Goal: Task Accomplishment & Management: Manage account settings

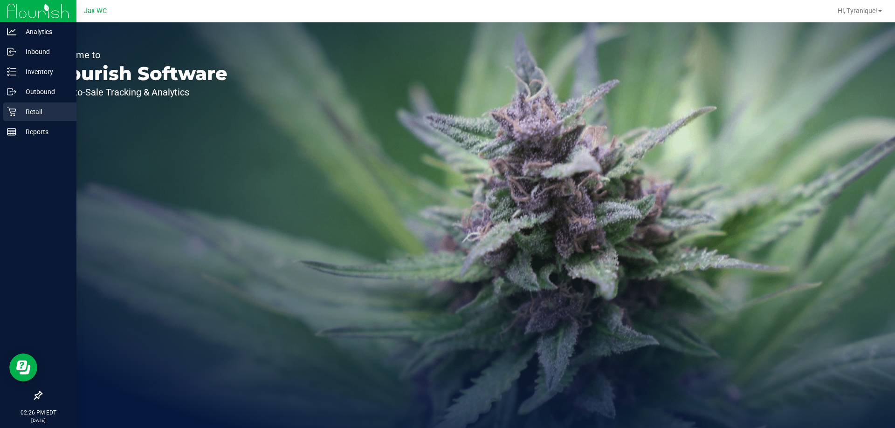
click at [9, 112] on icon at bounding box center [11, 111] width 9 height 9
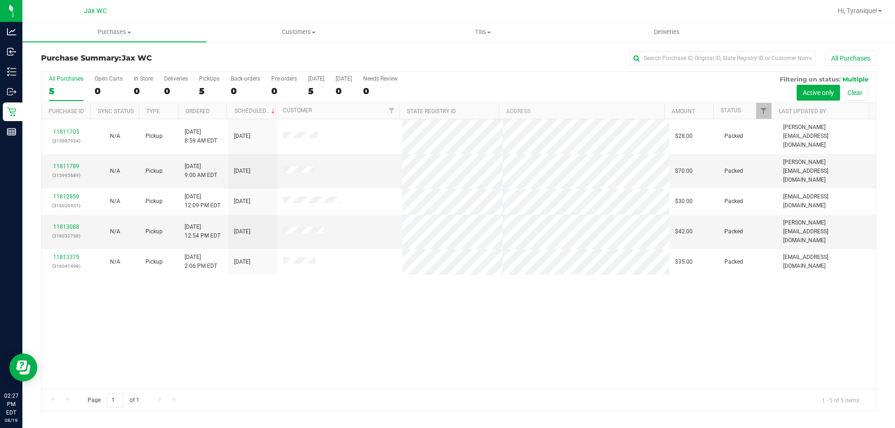
click at [342, 320] on div "11811705 (315987934) N/A Pickup [DATE] 8:59 AM EDT 8/19/2025 $28.00 Packed [EMA…" at bounding box center [458, 254] width 834 height 270
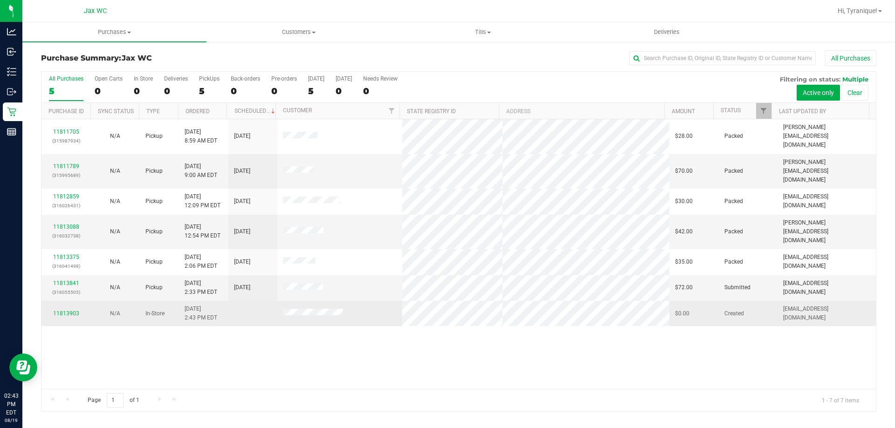
click at [68, 309] on div "11813903" at bounding box center [66, 313] width 38 height 9
click at [69, 310] on link "11813903" at bounding box center [66, 313] width 26 height 7
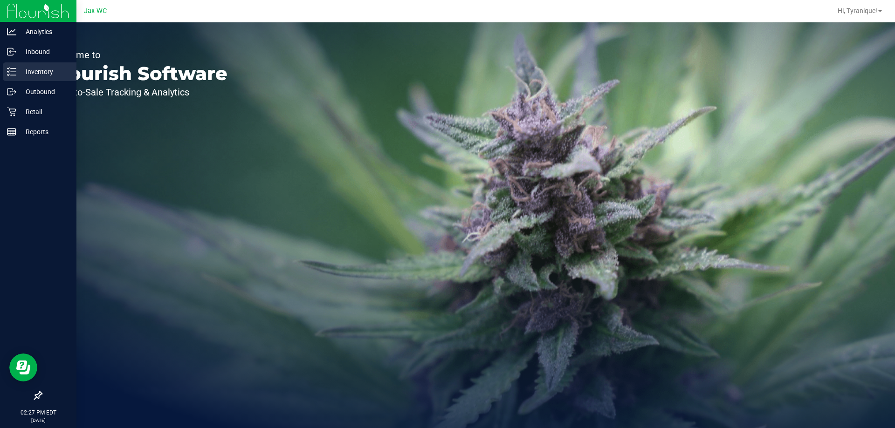
click at [22, 73] on p "Inventory" at bounding box center [44, 71] width 56 height 11
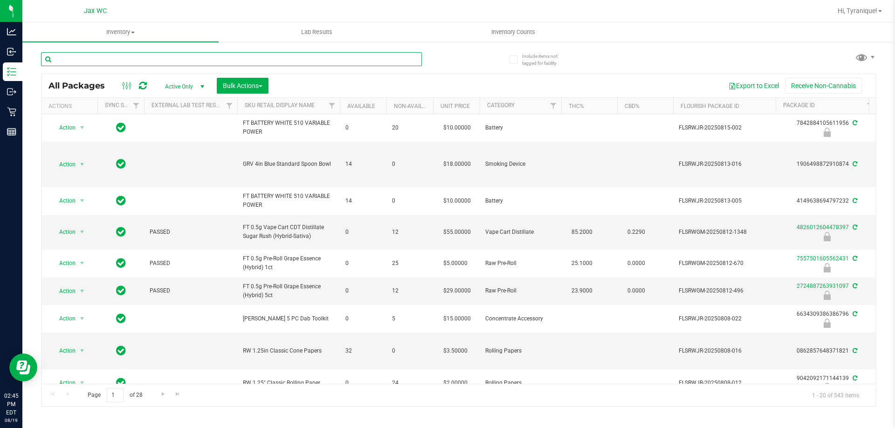
paste input "FT 1g Vape Cart Distillate Strawberry Jelly (Hybrid)"
type input "FT 1g Vape Cart Distillate Strawberry Jelly (Hybrid)"
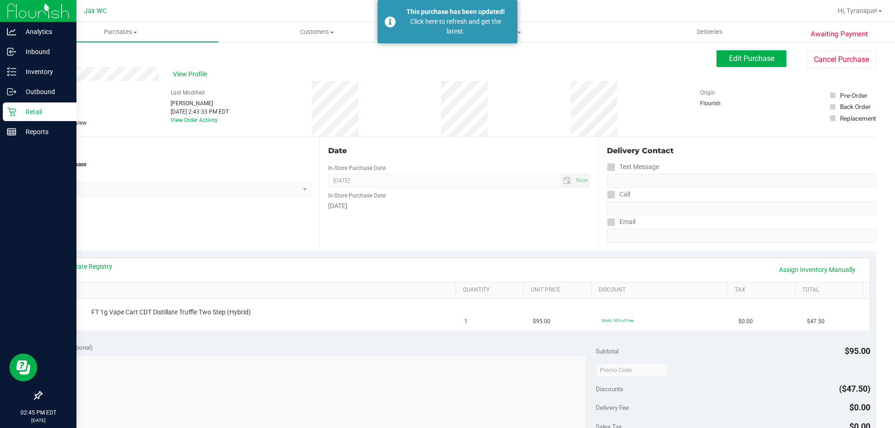
click at [13, 109] on icon at bounding box center [11, 112] width 9 height 9
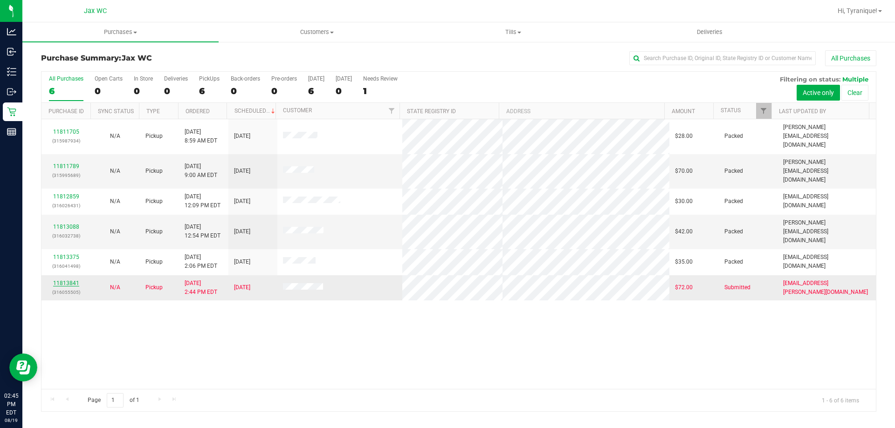
click at [62, 280] on link "11813841" at bounding box center [66, 283] width 26 height 7
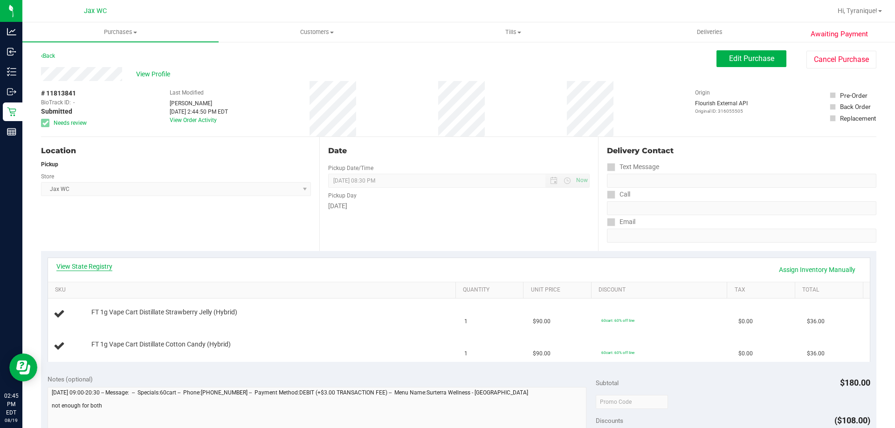
click at [82, 268] on link "View State Registry" at bounding box center [84, 266] width 56 height 9
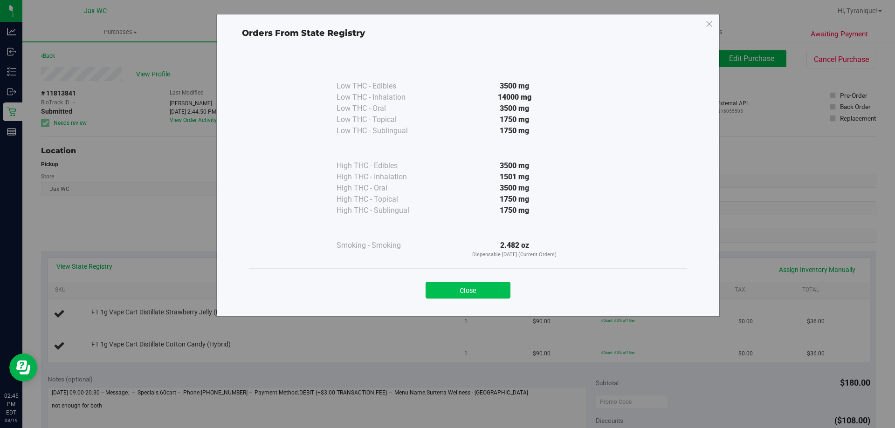
click at [470, 289] on button "Close" at bounding box center [468, 290] width 85 height 17
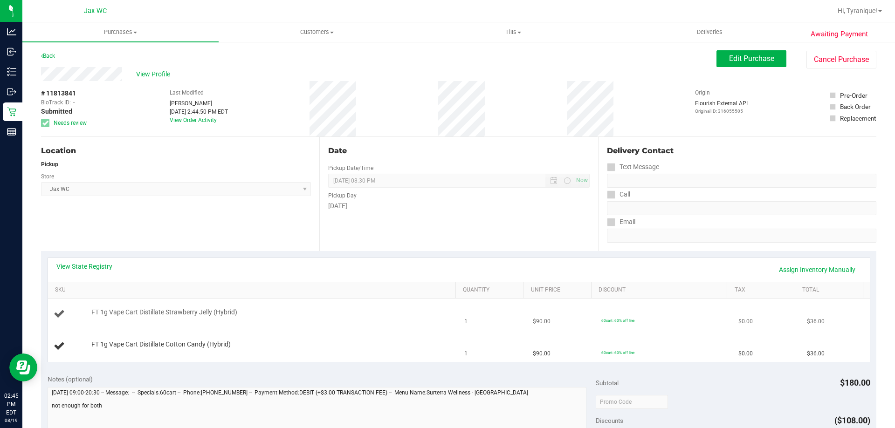
click at [126, 309] on span "FT 1g Vape Cart Distillate Strawberry Jelly (Hybrid)" at bounding box center [164, 312] width 146 height 9
copy div "FT 1g Vape Cart Distillate Strawberry Jelly (Hybrid)"
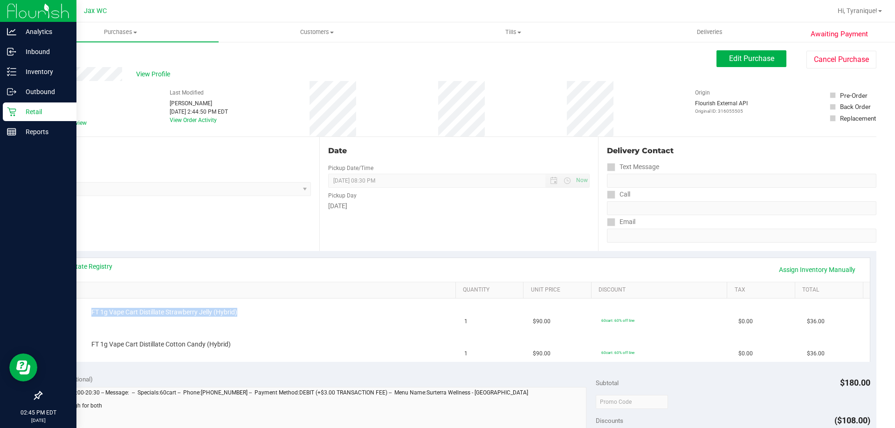
click at [15, 112] on icon at bounding box center [11, 111] width 9 height 9
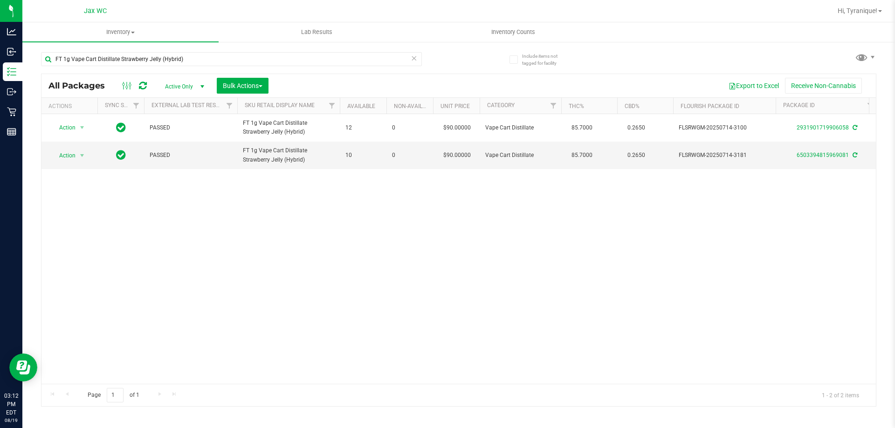
click at [412, 60] on icon at bounding box center [414, 57] width 7 height 11
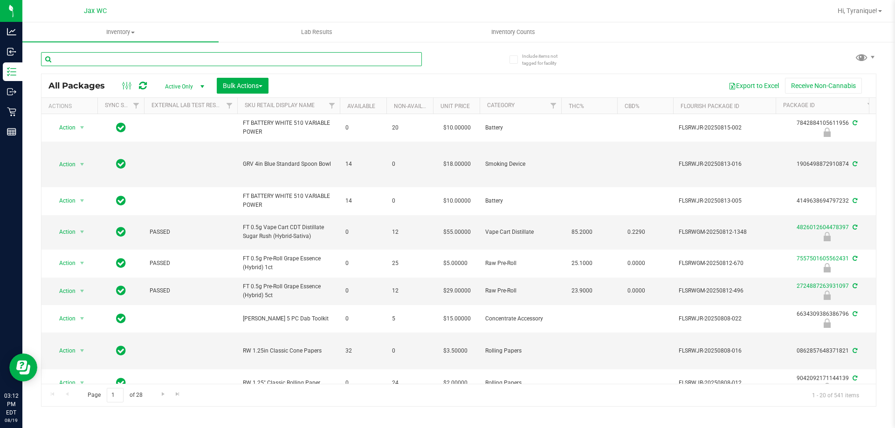
click at [249, 58] on input "text" at bounding box center [231, 59] width 381 height 14
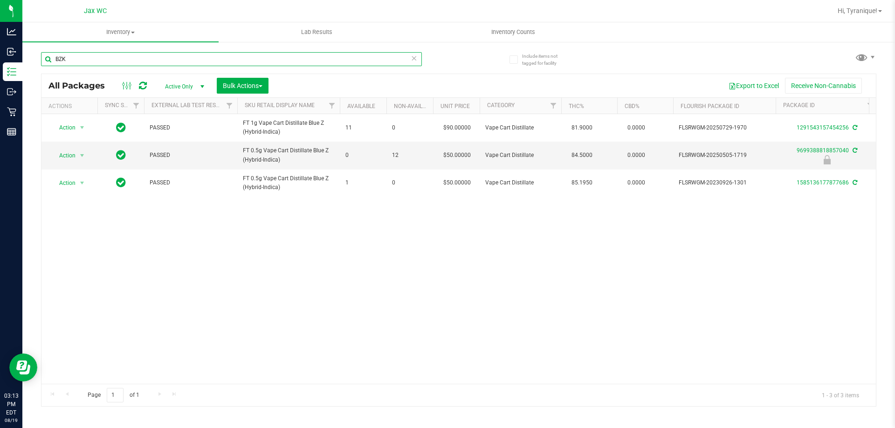
type input "BZK"
click at [413, 56] on icon at bounding box center [414, 57] width 7 height 11
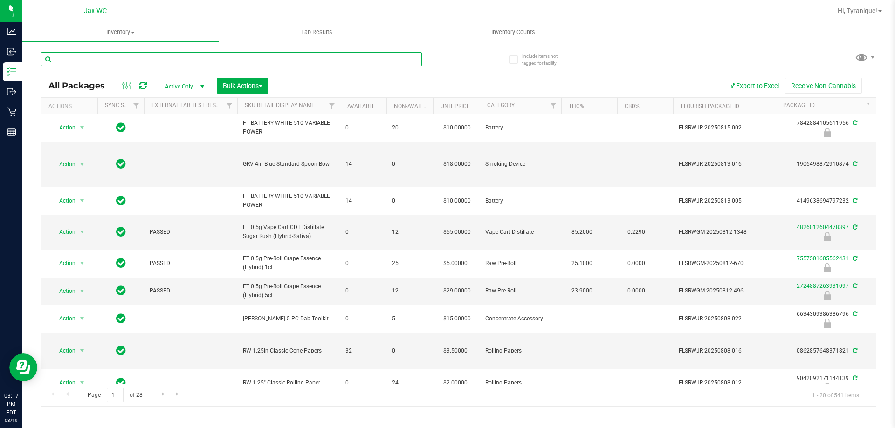
click at [368, 55] on input "text" at bounding box center [231, 59] width 381 height 14
type input "5738861723292786"
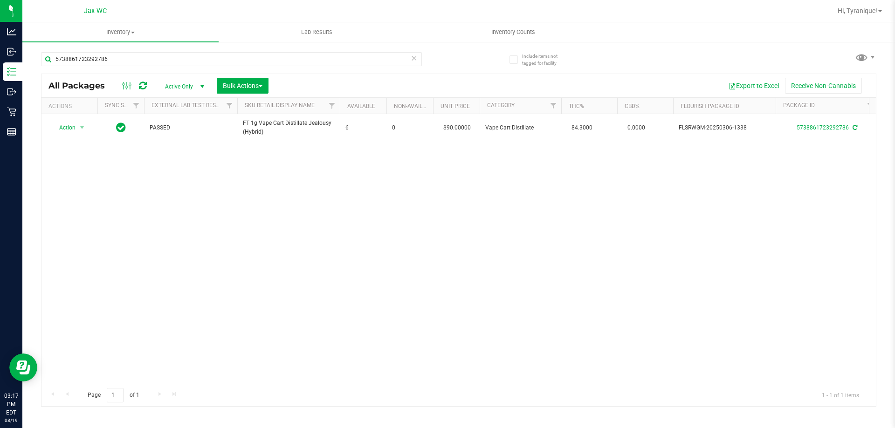
click at [416, 57] on icon at bounding box center [414, 57] width 7 height 11
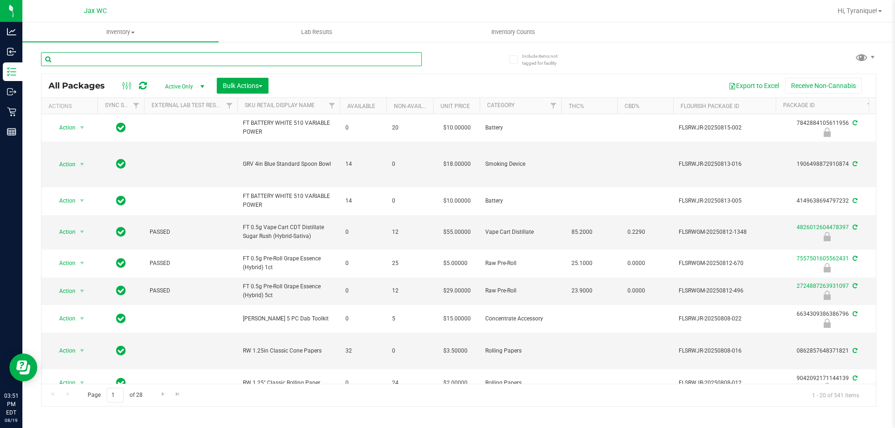
click at [156, 56] on input "text" at bounding box center [231, 59] width 381 height 14
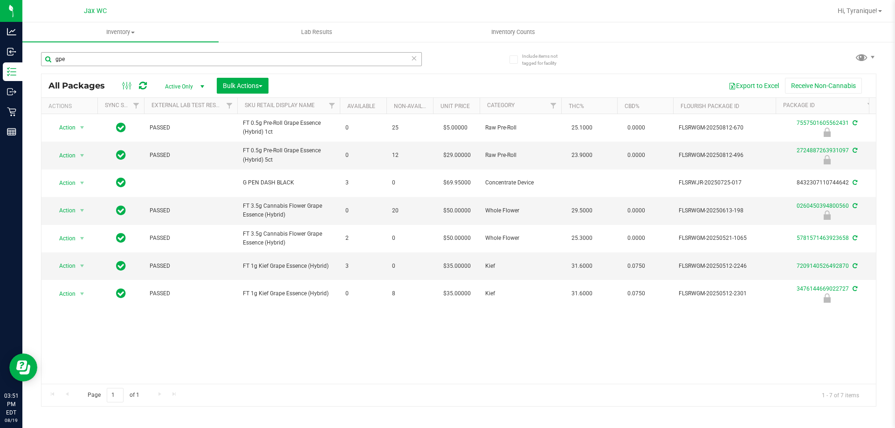
click at [195, 52] on div "gpe" at bounding box center [250, 59] width 418 height 30
click at [196, 53] on input "gpe" at bounding box center [231, 59] width 381 height 14
click at [196, 55] on input "gpe" at bounding box center [231, 59] width 381 height 14
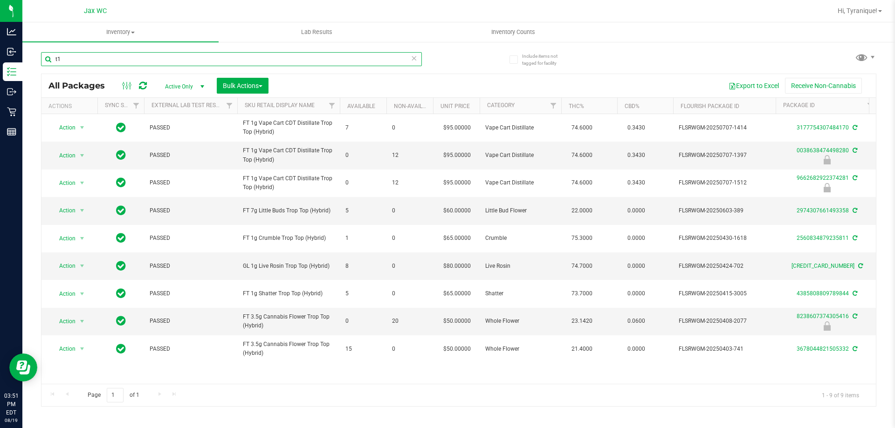
type input "t"
type input "["
type input "pbs"
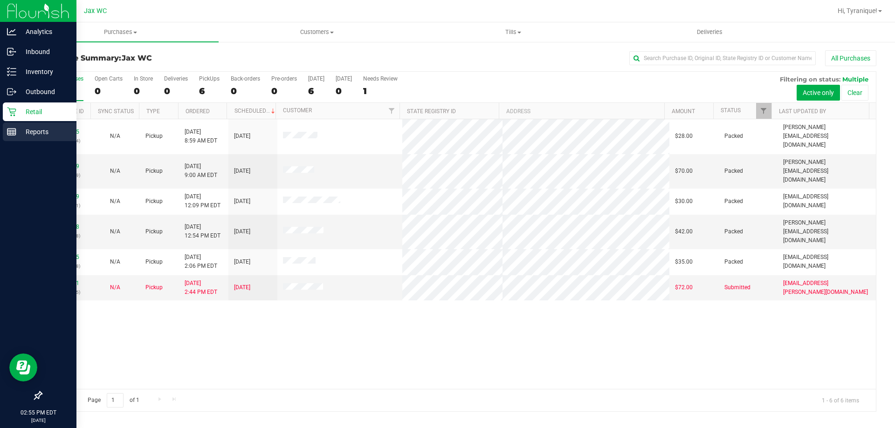
click at [9, 129] on icon at bounding box center [11, 131] width 9 height 9
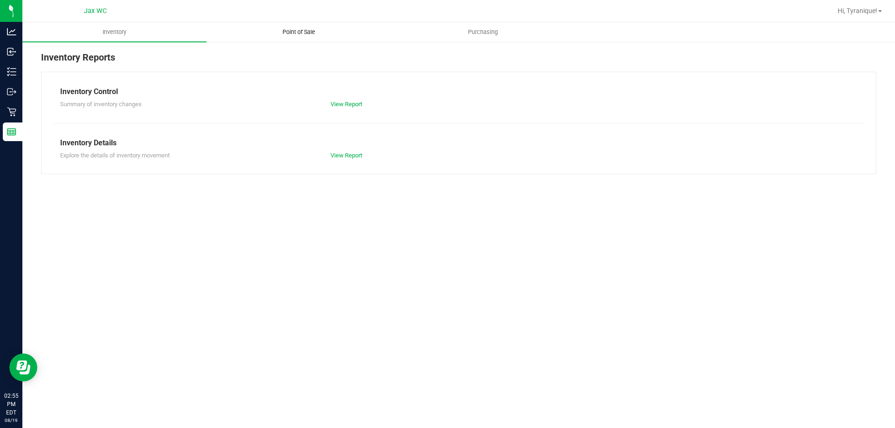
click at [286, 33] on span "Point of Sale" at bounding box center [299, 32] width 58 height 8
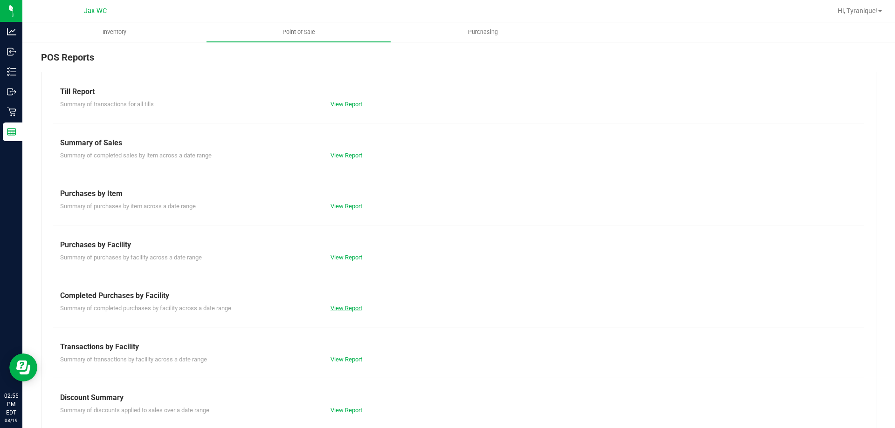
click at [343, 305] on link "View Report" at bounding box center [346, 308] width 32 height 7
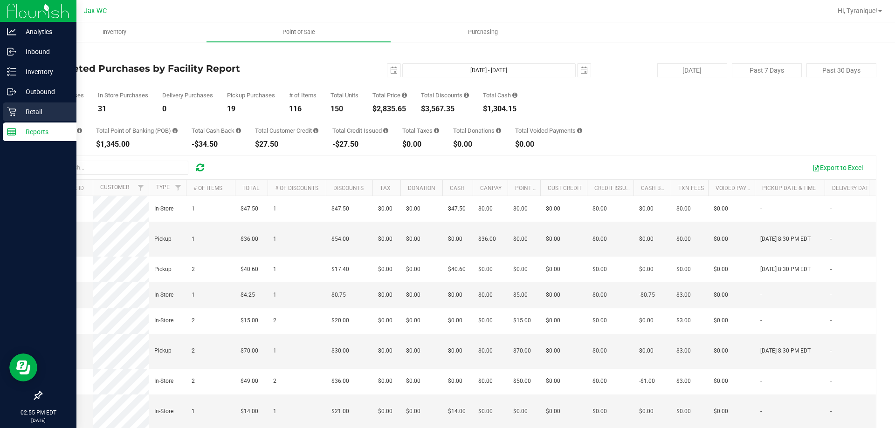
click at [42, 113] on p "Retail" at bounding box center [44, 111] width 56 height 11
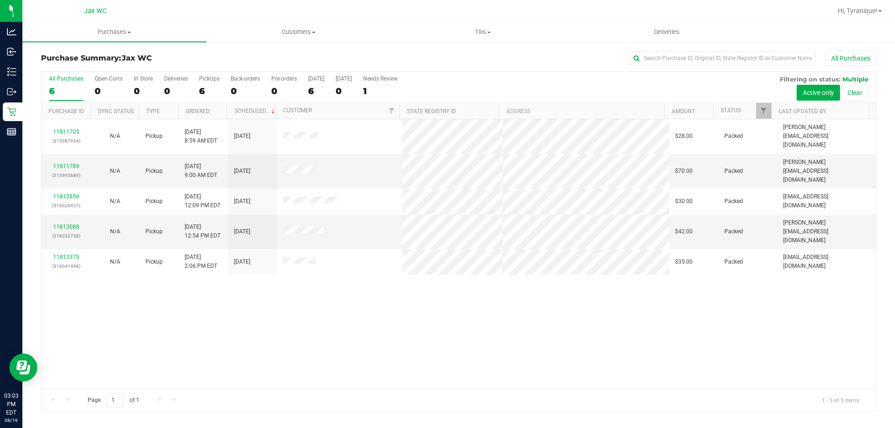
click at [514, 284] on div "11811705 (315987934) N/A Pickup [DATE] 8:59 AM EDT 8/19/2025 $28.00 Packed [EMA…" at bounding box center [458, 254] width 834 height 270
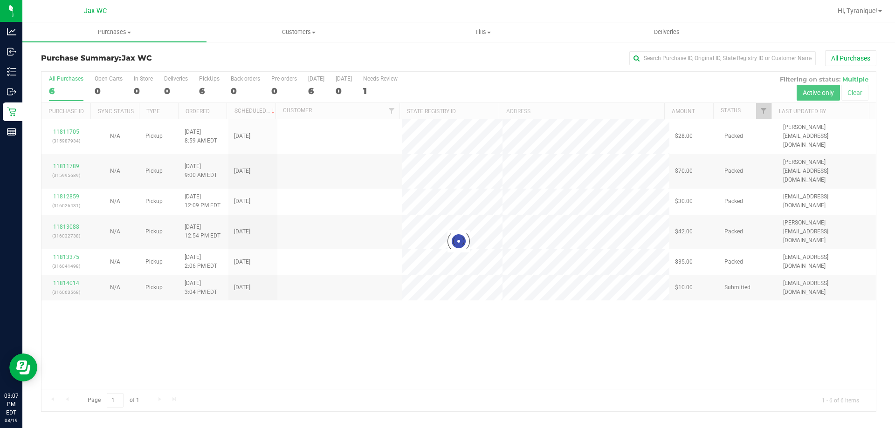
click at [396, 355] on div at bounding box center [458, 242] width 834 height 340
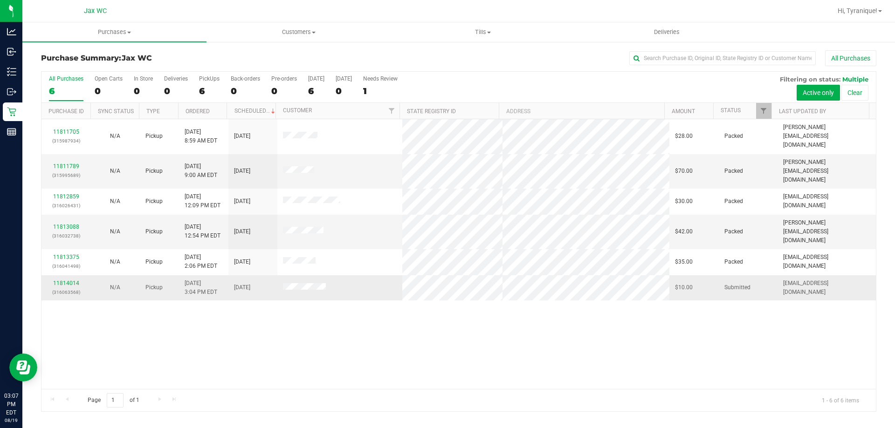
click at [63, 275] on td "11814014 (316063568)" at bounding box center [65, 287] width 49 height 25
click at [66, 280] on link "11814014" at bounding box center [66, 283] width 26 height 7
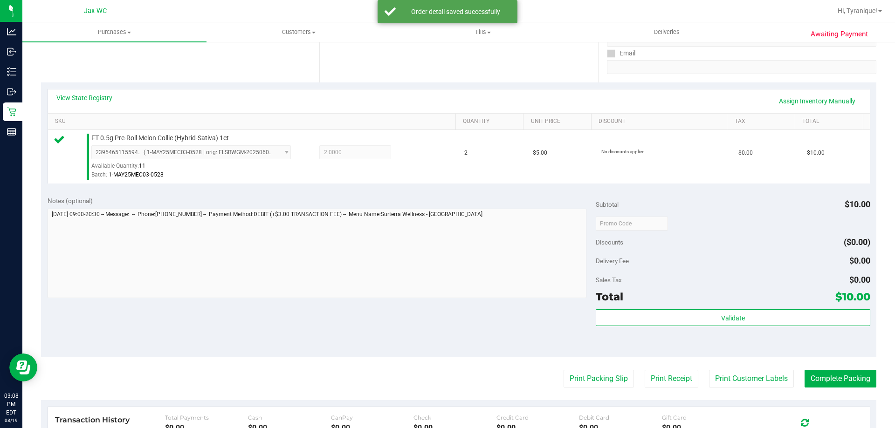
scroll to position [186, 0]
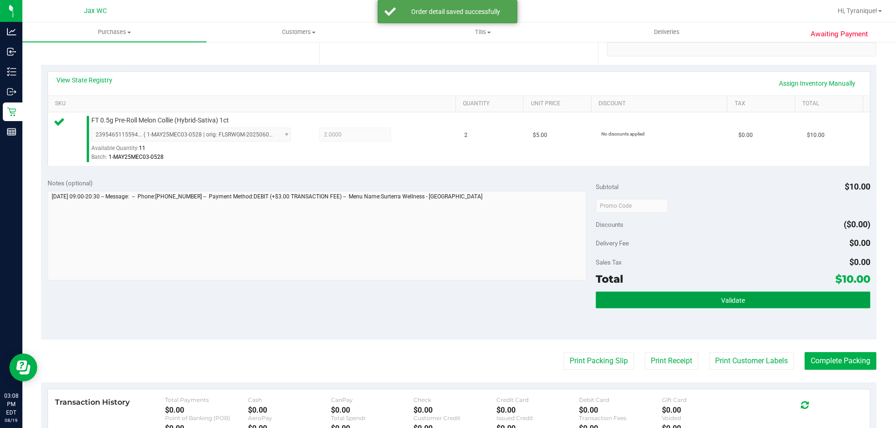
click at [731, 303] on span "Validate" at bounding box center [733, 300] width 24 height 7
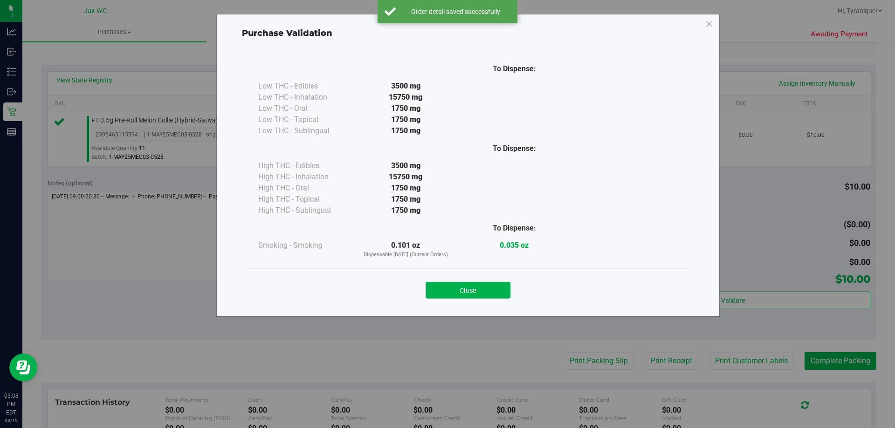
drag, startPoint x: 527, startPoint y: 285, endPoint x: 516, endPoint y: 293, distance: 13.1
click at [522, 289] on div "Close" at bounding box center [468, 287] width 424 height 23
click at [496, 296] on button "Close" at bounding box center [468, 290] width 85 height 17
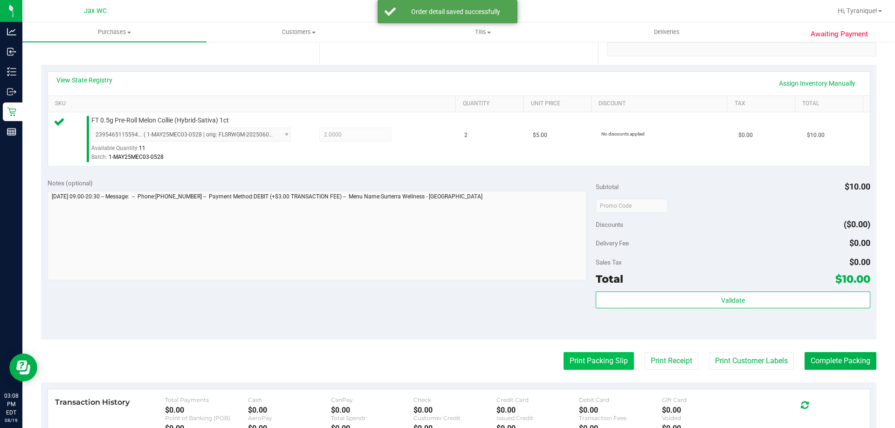
click at [567, 358] on button "Print Packing Slip" at bounding box center [599, 361] width 70 height 18
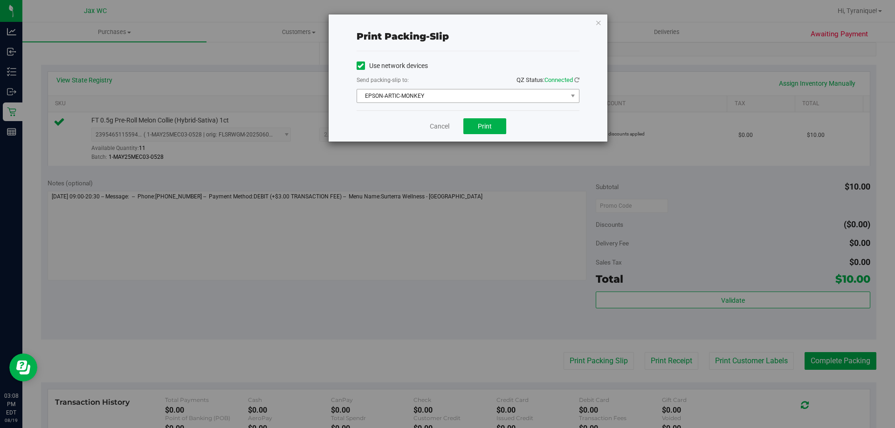
click at [466, 102] on span "EPSON-ARTIC-MONKEY" at bounding box center [462, 95] width 210 height 13
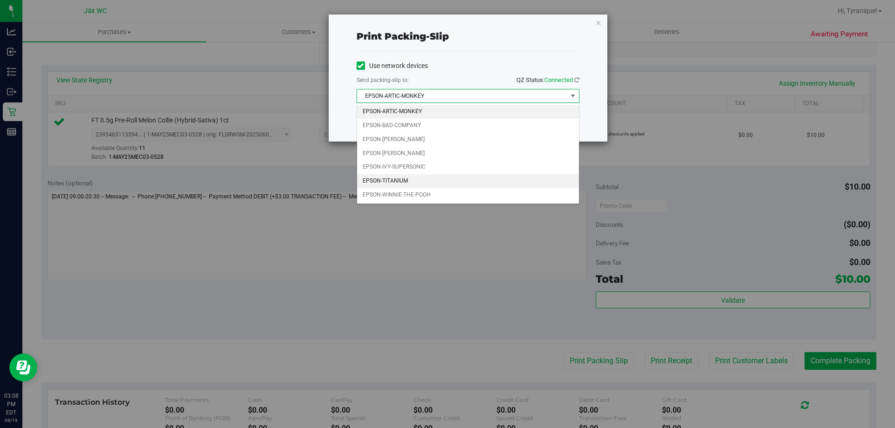
click at [424, 177] on li "EPSON-TITANIUM" at bounding box center [468, 181] width 222 height 14
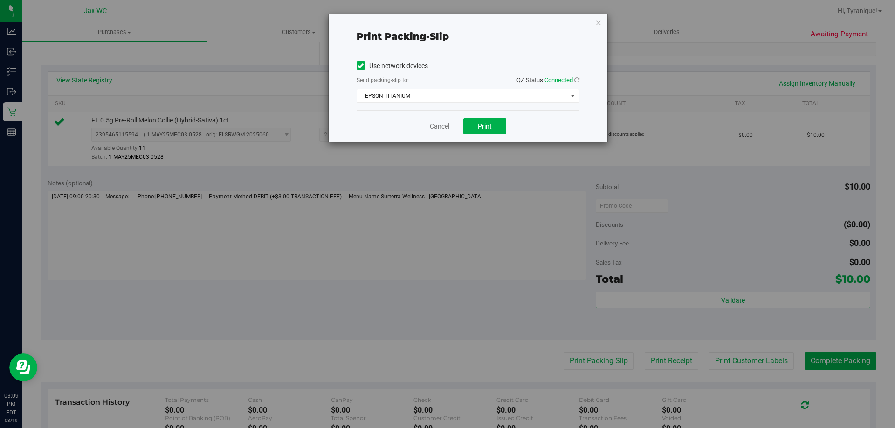
click at [434, 125] on link "Cancel" at bounding box center [440, 127] width 20 height 10
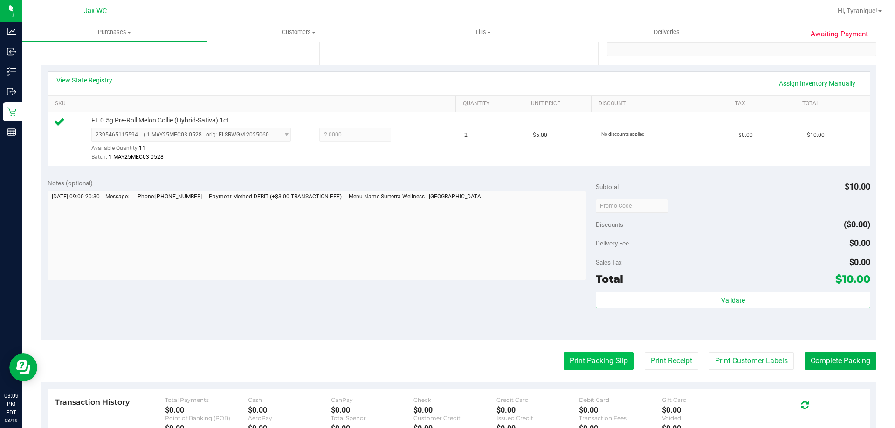
click at [613, 362] on button "Print Packing Slip" at bounding box center [599, 361] width 70 height 18
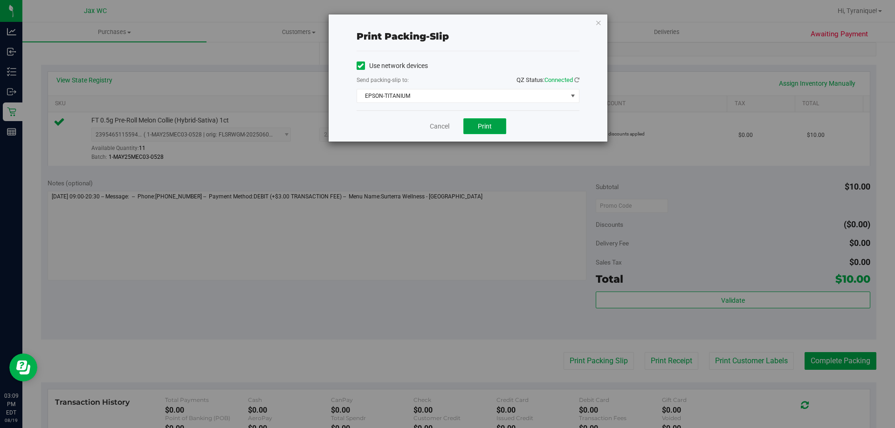
click at [472, 121] on button "Print" at bounding box center [484, 126] width 43 height 16
click at [442, 126] on link "Cancel" at bounding box center [440, 127] width 20 height 10
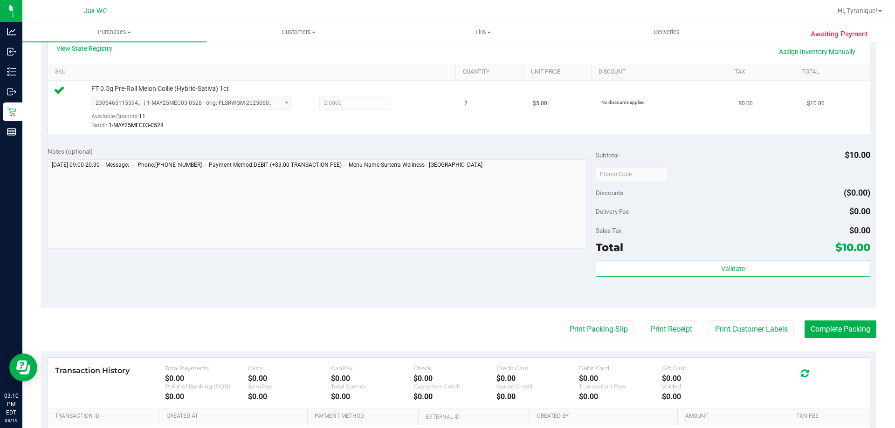
scroll to position [233, 0]
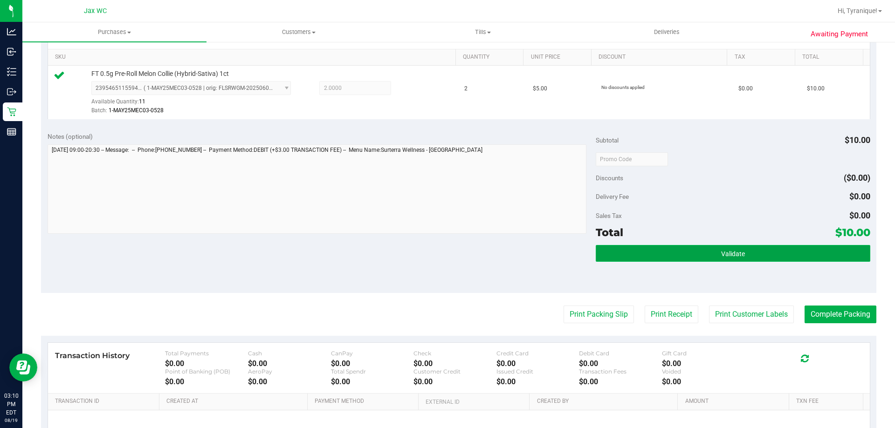
click at [859, 257] on button "Validate" at bounding box center [733, 253] width 274 height 17
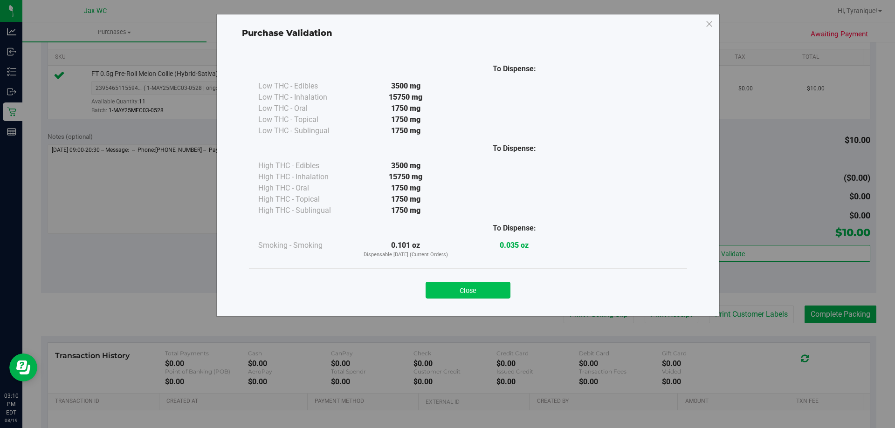
click at [489, 293] on button "Close" at bounding box center [468, 290] width 85 height 17
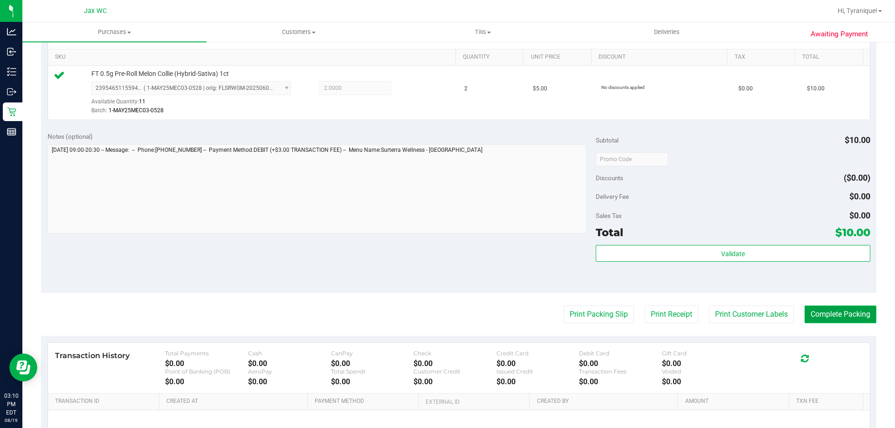
click at [837, 316] on button "Complete Packing" at bounding box center [840, 315] width 72 height 18
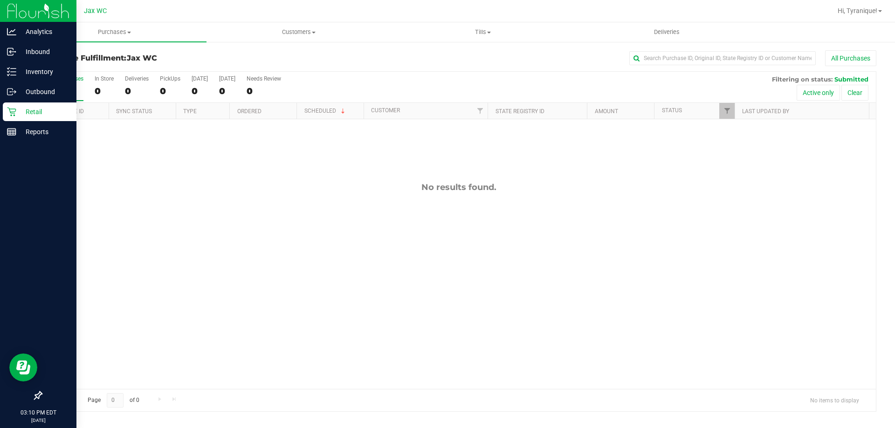
click at [41, 110] on p "Retail" at bounding box center [44, 111] width 56 height 11
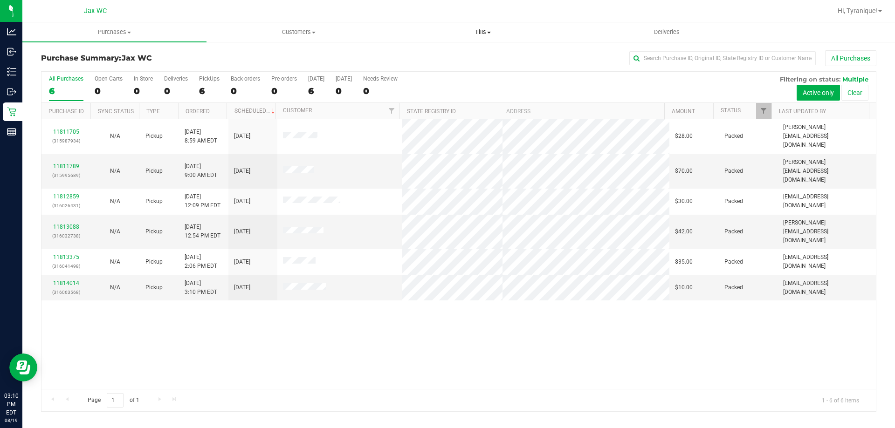
click at [478, 26] on uib-tab-heading "Tills Manage tills Reconcile e-payments" at bounding box center [482, 32] width 183 height 19
click at [482, 54] on li "Manage tills" at bounding box center [483, 56] width 184 height 11
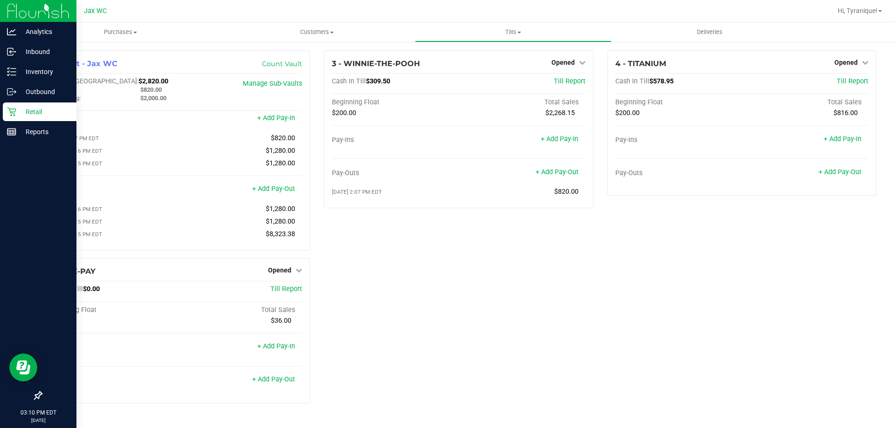
click at [1, 109] on link "Retail" at bounding box center [38, 113] width 76 height 20
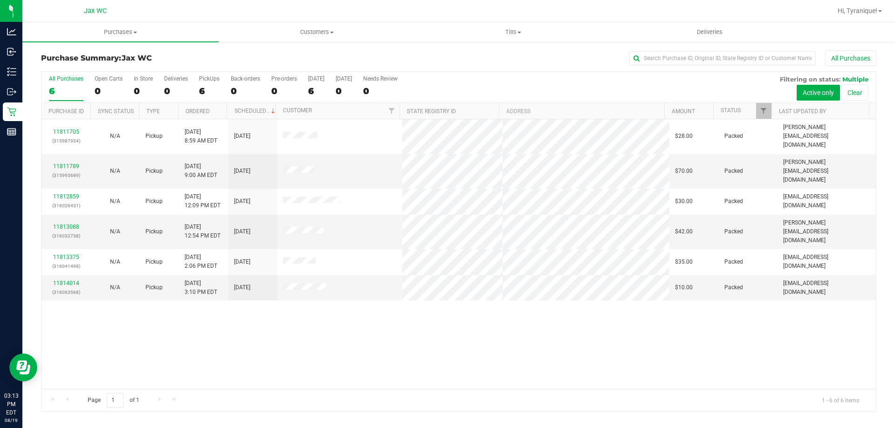
click at [371, 347] on div "11811705 (315987934) N/A Pickup [DATE] 8:59 AM EDT 8/19/2025 $28.00 Packed [EMA…" at bounding box center [458, 254] width 834 height 270
click at [424, 357] on div "11811705 (315987934) N/A Pickup [DATE] 8:59 AM EDT 8/19/2025 $28.00 Packed [EMA…" at bounding box center [458, 254] width 834 height 270
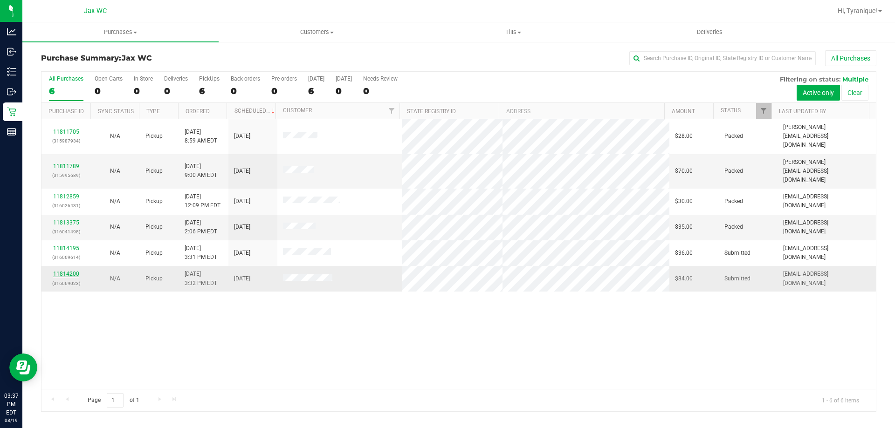
click at [65, 271] on link "11814200" at bounding box center [66, 274] width 26 height 7
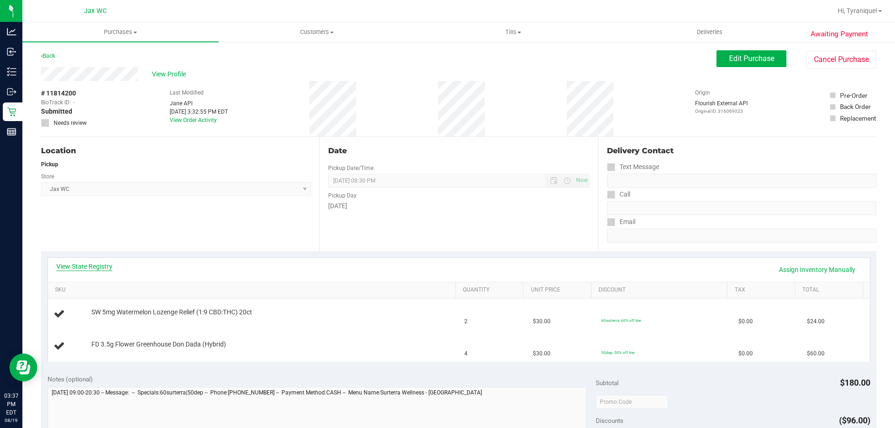
click at [102, 269] on link "View State Registry" at bounding box center [84, 266] width 56 height 9
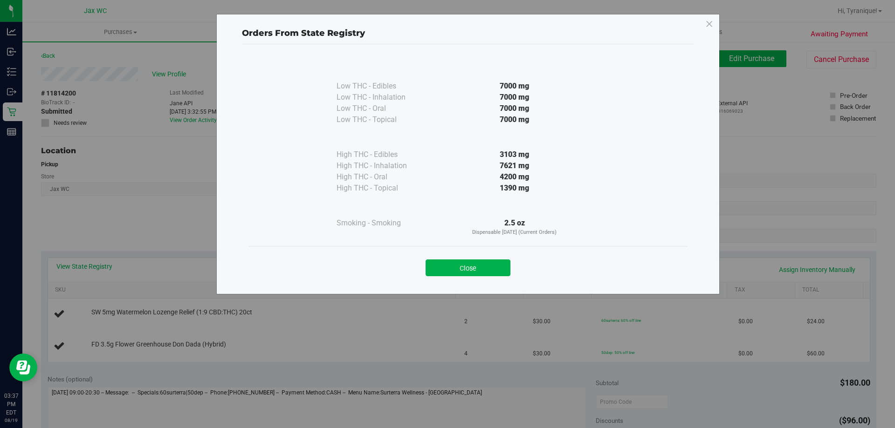
click at [490, 258] on div "Close" at bounding box center [468, 265] width 424 height 23
click at [460, 266] on button "Close" at bounding box center [468, 268] width 85 height 17
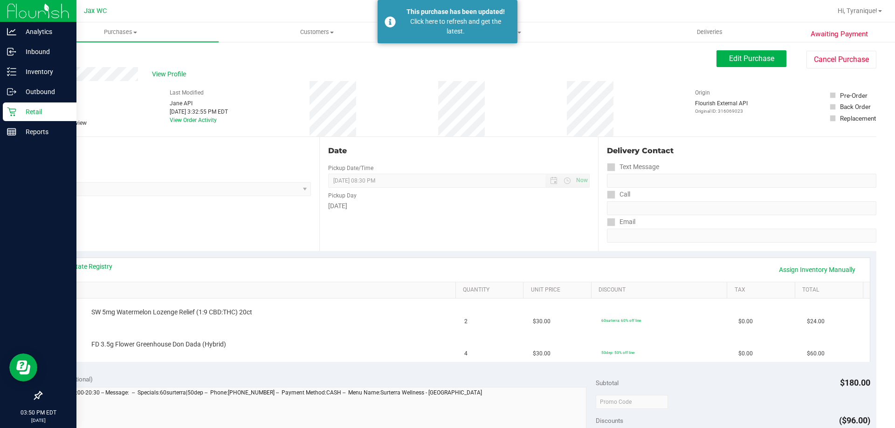
click at [43, 113] on p "Retail" at bounding box center [44, 111] width 56 height 11
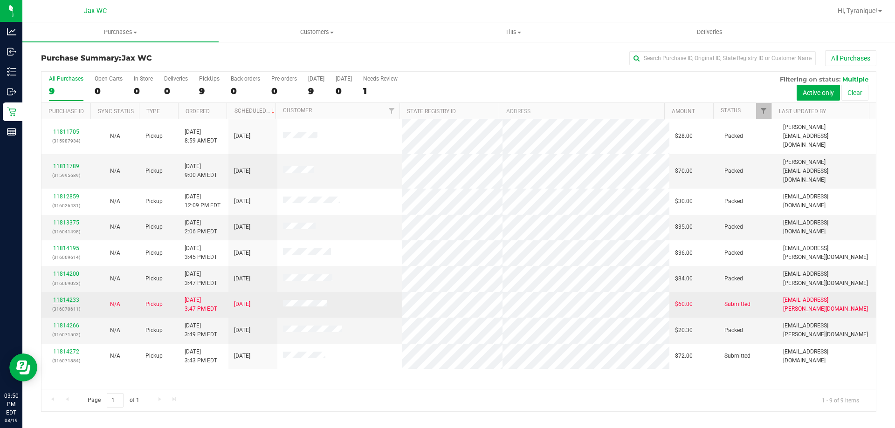
click at [67, 297] on link "11814233" at bounding box center [66, 300] width 26 height 7
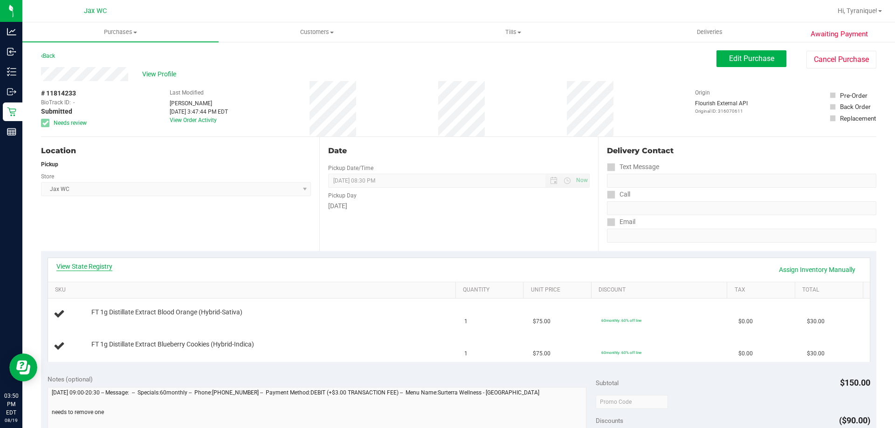
click at [89, 267] on link "View State Registry" at bounding box center [84, 266] width 56 height 9
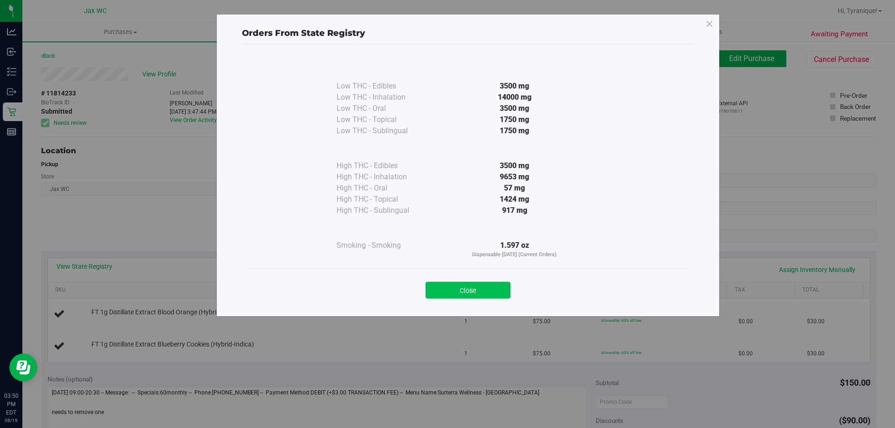
click at [466, 293] on button "Close" at bounding box center [468, 290] width 85 height 17
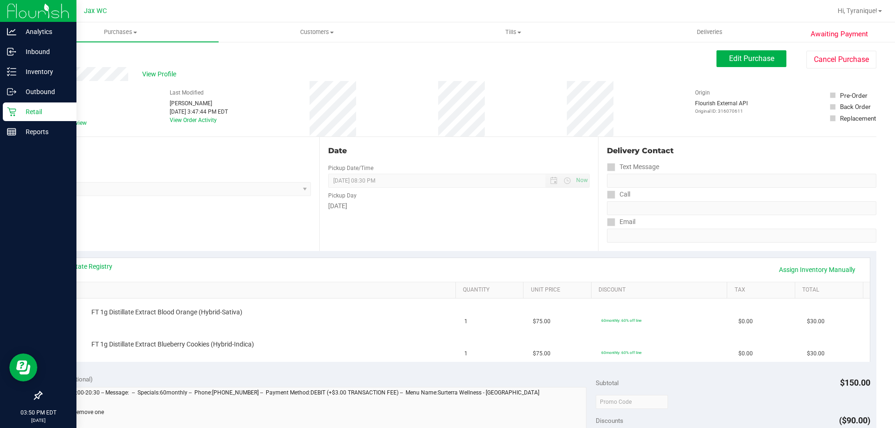
click at [31, 110] on p "Retail" at bounding box center [44, 111] width 56 height 11
